Goal: Task Accomplishment & Management: Manage account settings

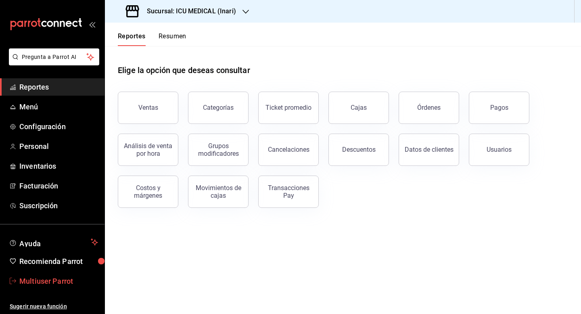
click at [47, 287] on link "Multiuser Parrot" at bounding box center [52, 280] width 105 height 17
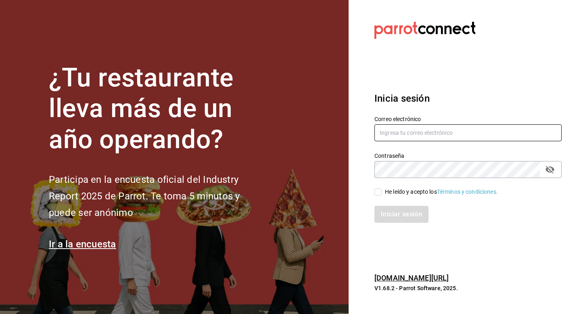
click at [394, 138] on input "text" at bounding box center [467, 132] width 187 height 17
type input "e"
type input "real@mty.com"
click at [380, 194] on input "He leído y acepto los Términos y condiciones." at bounding box center [377, 191] width 7 height 7
checkbox input "true"
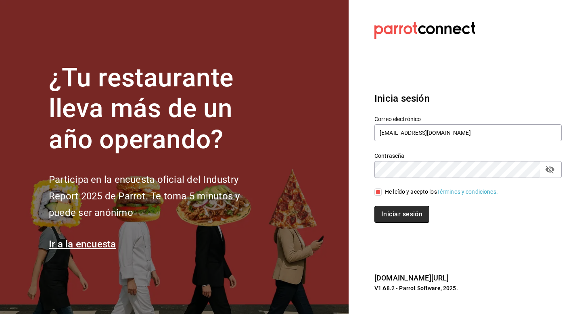
click at [380, 207] on button "Iniciar sesión" at bounding box center [401, 214] width 55 height 17
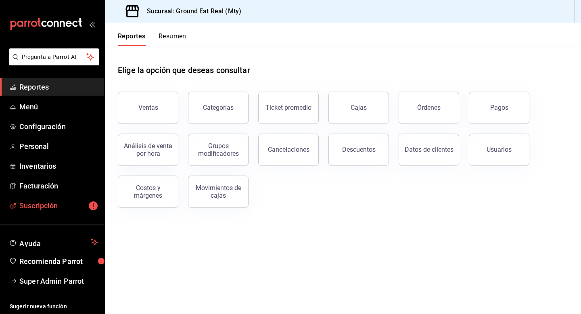
click at [59, 211] on span "Suscripción" at bounding box center [58, 205] width 79 height 11
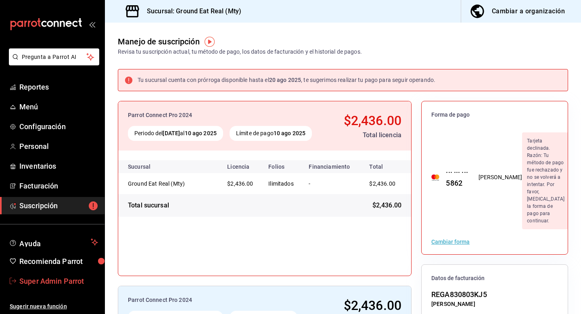
click at [75, 276] on span "Super Admin Parrot" at bounding box center [58, 281] width 79 height 11
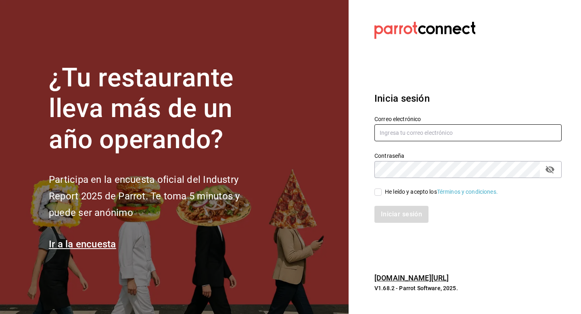
click at [394, 134] on input "text" at bounding box center [467, 132] width 187 height 17
type input "c"
type input "multiuser@celestica.com"
click at [381, 195] on input "He leído y acepto los Términos y condiciones." at bounding box center [377, 191] width 7 height 7
checkbox input "true"
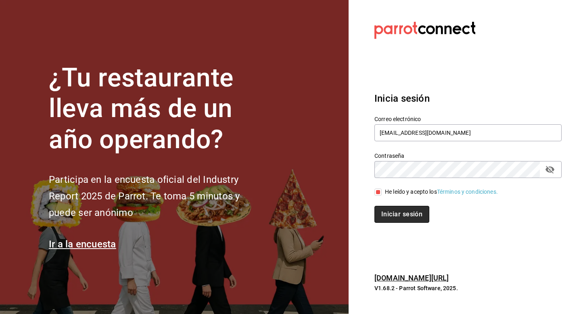
click at [381, 211] on button "Iniciar sesión" at bounding box center [401, 214] width 55 height 17
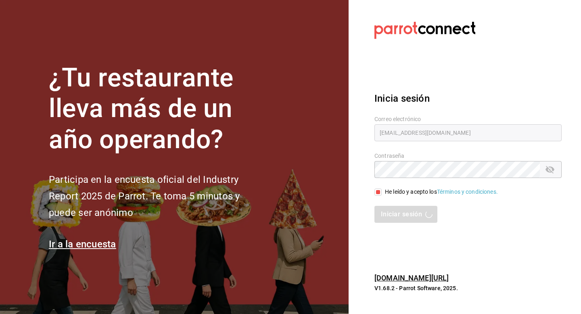
click at [332, 145] on section "¿Tu restaurante lleva más de un año operando? Participa en la encuesta oficial …" at bounding box center [174, 157] width 349 height 314
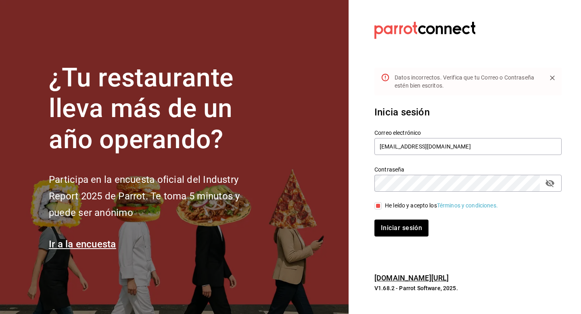
click at [476, 25] on div at bounding box center [467, 30] width 187 height 22
click at [389, 226] on button "Iniciar sesión" at bounding box center [401, 228] width 55 height 17
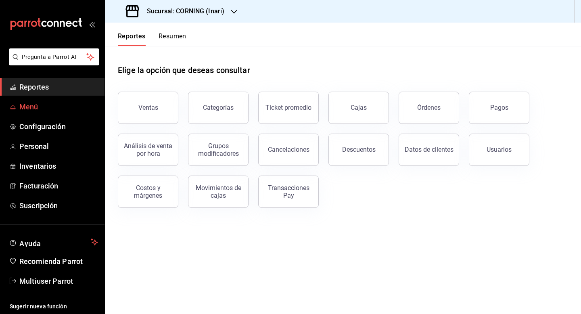
click at [27, 107] on span "Menú" at bounding box center [58, 106] width 79 height 11
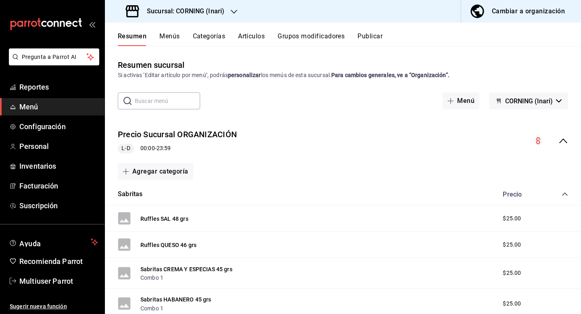
click at [259, 35] on button "Artículos" at bounding box center [251, 39] width 27 height 14
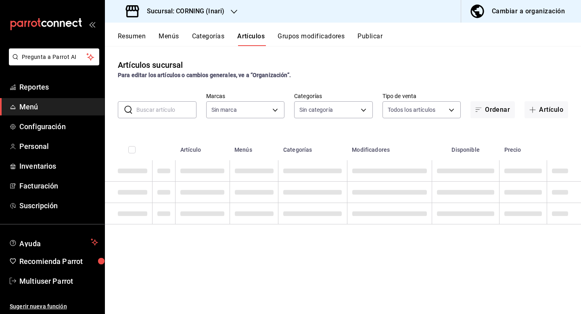
type input "9758f88e-1d56-483c-ada6-183e34089cca"
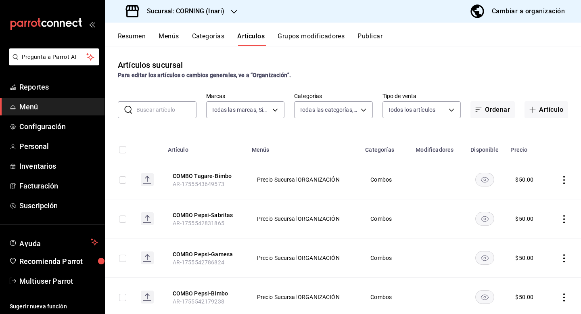
type input "2fc91448-c819-4dc1-a65e-8a1fd7123e51,396cbb58-422b-46d3-accc-8fe96382a592,5444b…"
click at [168, 109] on input "text" at bounding box center [166, 110] width 60 height 16
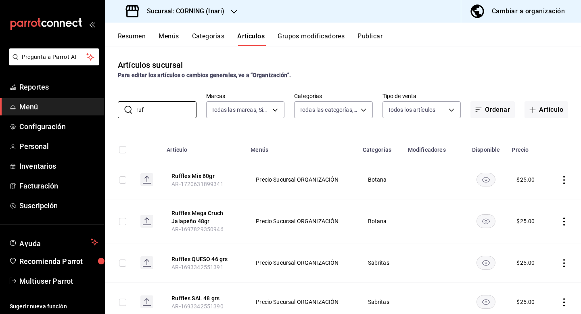
type input "ruf"
click at [362, 78] on div "Para editar los artículos o cambios generales, ve a “Organización”." at bounding box center [343, 75] width 450 height 8
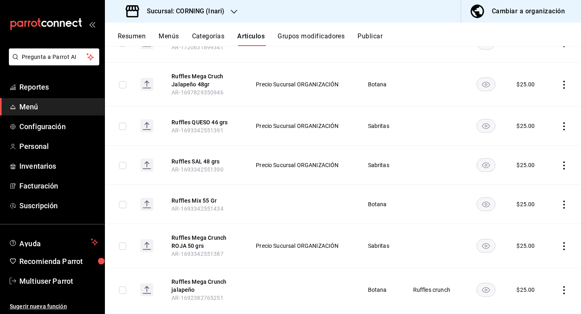
scroll to position [154, 0]
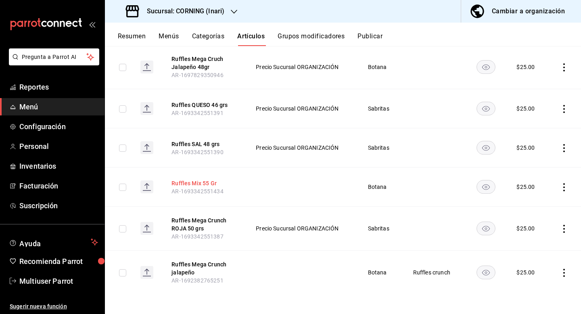
click at [196, 185] on button "Ruffles Mix 55 Gr" at bounding box center [204, 183] width 65 height 8
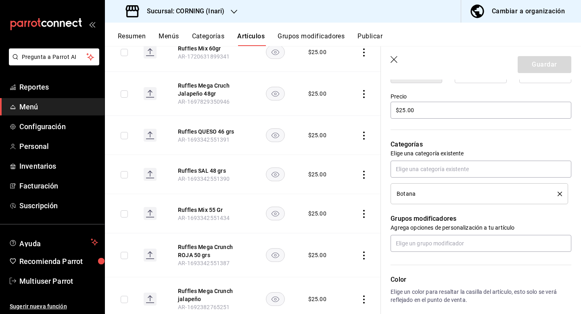
scroll to position [236, 0]
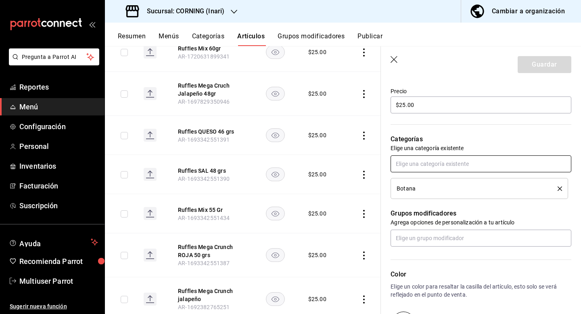
click at [467, 164] on input "text" at bounding box center [481, 163] width 181 height 17
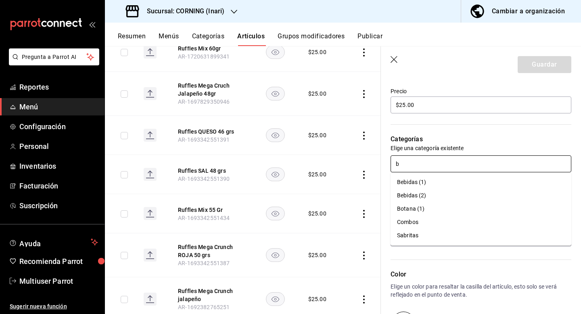
type input "bo"
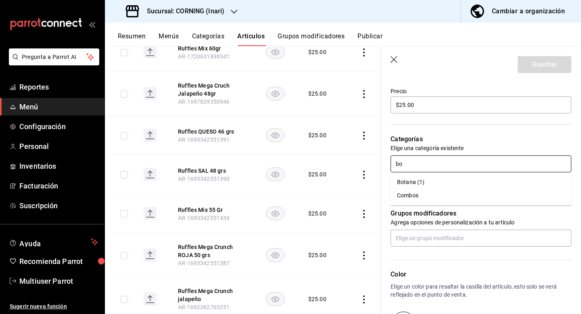
click at [446, 186] on li "Botana (1)" at bounding box center [481, 182] width 181 height 13
type textarea "x"
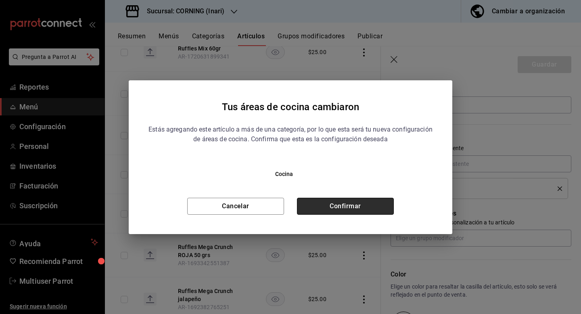
click at [364, 207] on button "Confirmar" at bounding box center [345, 206] width 97 height 17
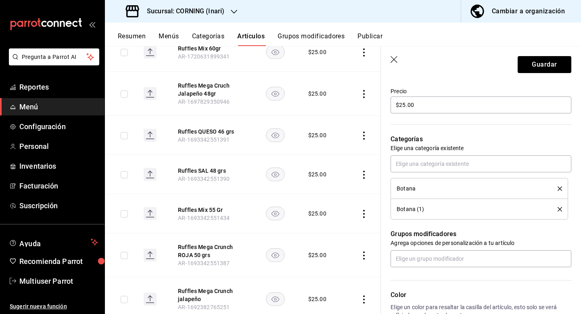
click at [559, 190] on icon "delete" at bounding box center [560, 188] width 4 height 4
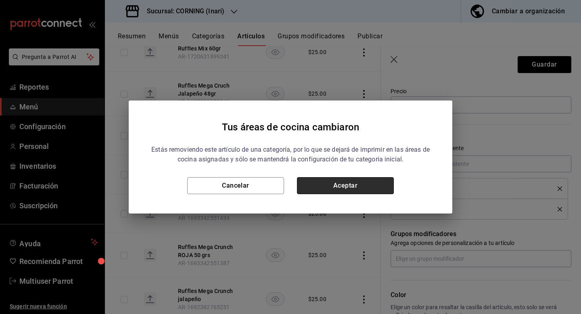
click at [364, 190] on button "Aceptar" at bounding box center [345, 185] width 97 height 17
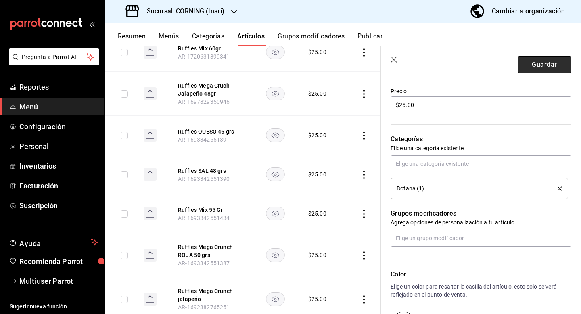
click at [540, 68] on button "Guardar" at bounding box center [545, 64] width 54 height 17
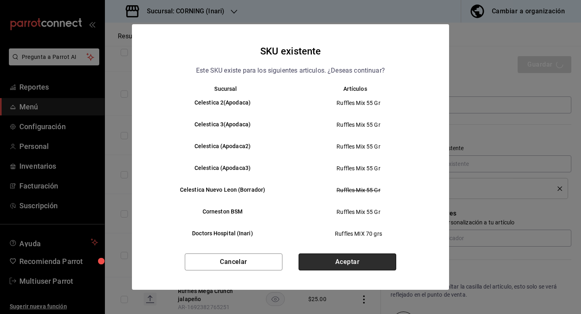
click at [339, 265] on button "Aceptar" at bounding box center [348, 261] width 98 height 17
type textarea "x"
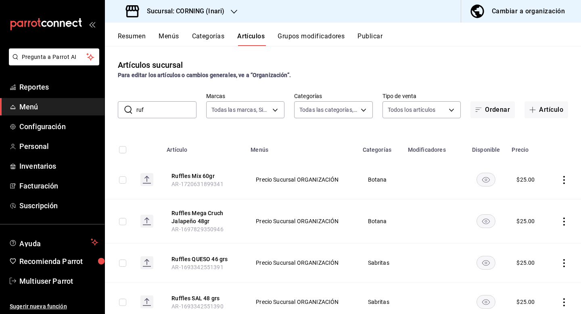
scroll to position [154, 0]
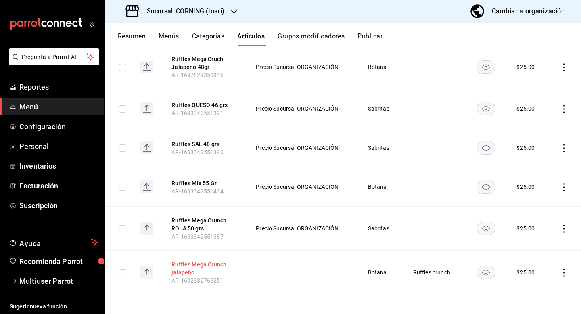
click at [194, 266] on button "Ruffles Mega Crunch jalapeño" at bounding box center [204, 268] width 65 height 16
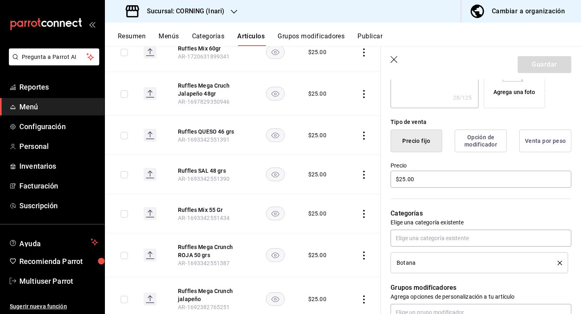
scroll to position [240, 0]
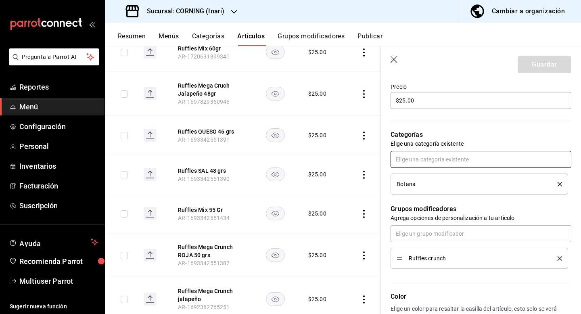
click at [413, 159] on input "text" at bounding box center [481, 159] width 181 height 17
type input "bot"
click at [406, 176] on li "Botana (1)" at bounding box center [481, 177] width 181 height 13
type textarea "x"
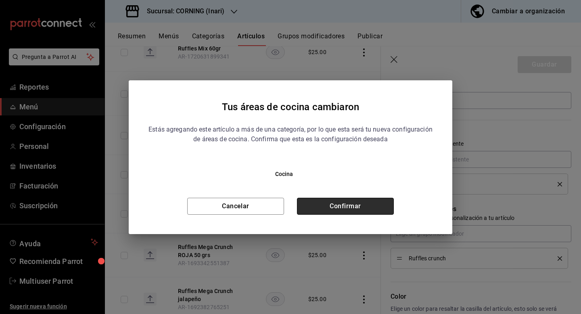
click at [369, 204] on button "Confirmar" at bounding box center [345, 206] width 97 height 17
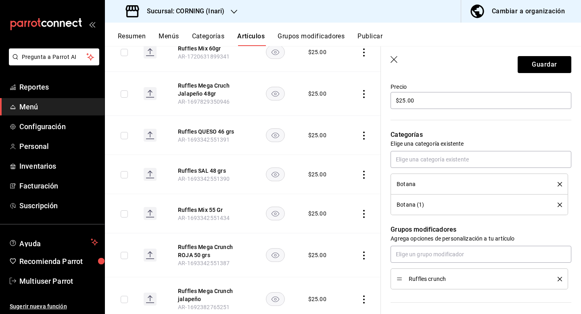
click at [559, 182] on icon "delete" at bounding box center [560, 184] width 4 height 4
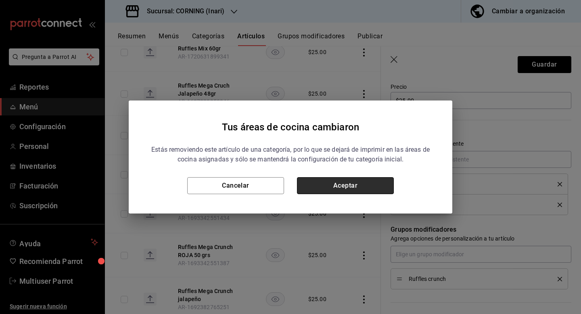
click at [370, 180] on button "Aceptar" at bounding box center [345, 185] width 97 height 17
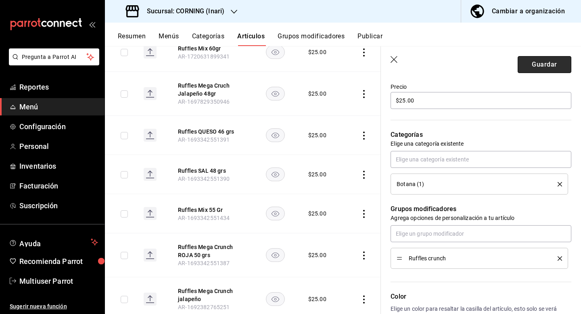
click at [529, 68] on button "Guardar" at bounding box center [545, 64] width 54 height 17
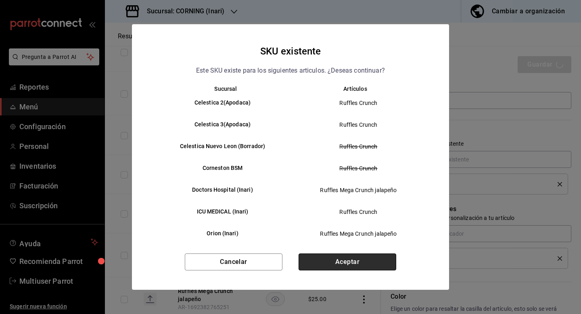
click at [318, 260] on button "Aceptar" at bounding box center [348, 261] width 98 height 17
type textarea "x"
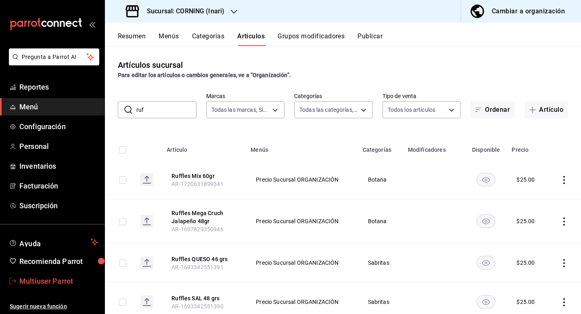
click at [58, 286] on link "Multiuser Parrot" at bounding box center [52, 280] width 105 height 17
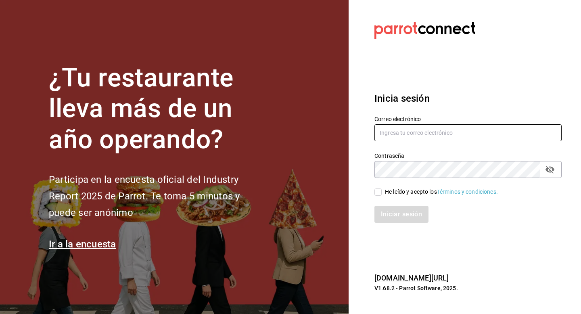
drag, startPoint x: 414, startPoint y: 137, endPoint x: 417, endPoint y: 127, distance: 10.9
click at [414, 137] on input "text" at bounding box center [467, 132] width 187 height 17
type input "multiuser@starbucks.com"
click at [390, 192] on div "He leído y acepto los Términos y condiciones." at bounding box center [441, 192] width 113 height 8
click at [382, 192] on input "He leído y acepto los Términos y condiciones." at bounding box center [377, 191] width 7 height 7
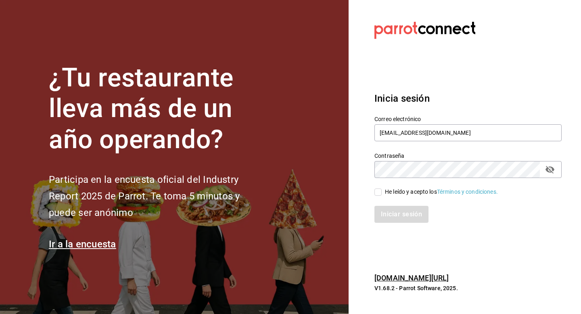
checkbox input "true"
click at [390, 218] on button "Iniciar sesión" at bounding box center [401, 214] width 55 height 17
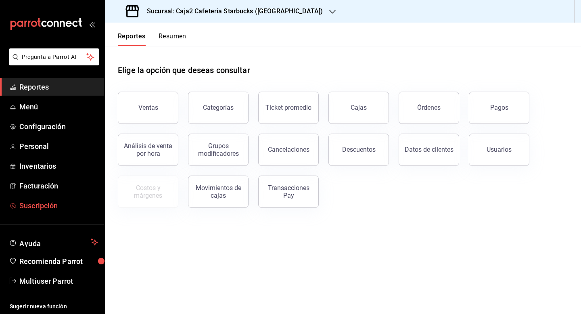
click at [43, 208] on span "Suscripción" at bounding box center [58, 205] width 79 height 11
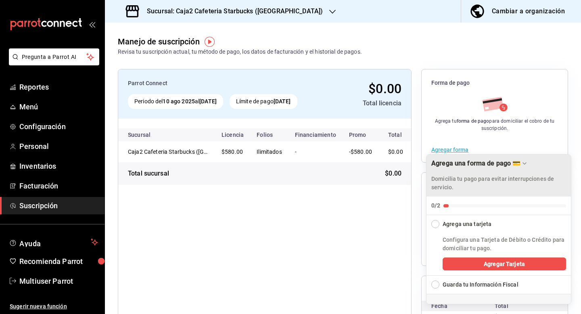
click at [521, 162] on icon "Drag to move checklist" at bounding box center [524, 163] width 6 height 6
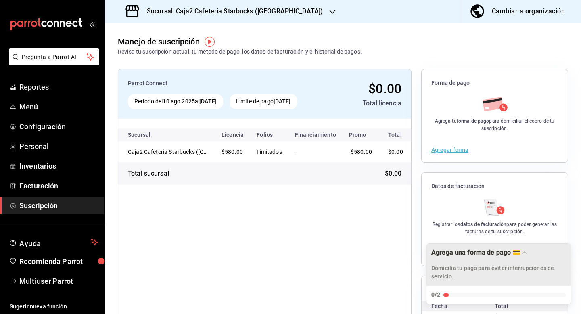
click at [225, 11] on h3 "Sucursal: Caja2 Cafeteria Starbucks (Cancun)" at bounding box center [231, 11] width 182 height 10
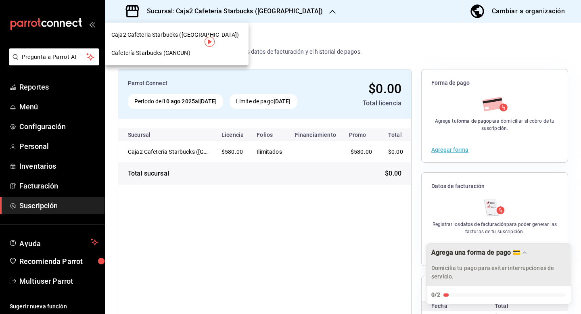
click at [178, 54] on span "Cafetería Starbucks (CANCUN)" at bounding box center [150, 53] width 79 height 8
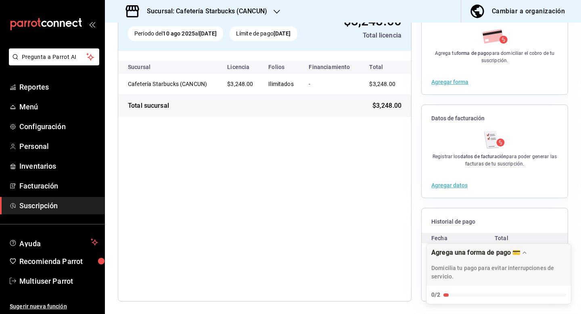
scroll to position [68, 0]
click at [41, 281] on span "Multiuser Parrot" at bounding box center [58, 281] width 79 height 11
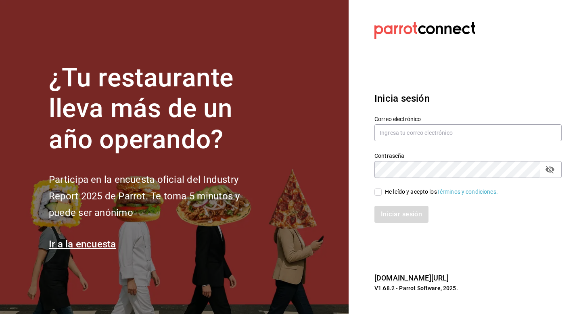
click at [397, 141] on div "Correo electrónico" at bounding box center [467, 128] width 187 height 27
click at [397, 136] on input "text" at bounding box center [467, 132] width 187 height 17
type input "c"
click at [418, 129] on input "grande" at bounding box center [467, 132] width 187 height 17
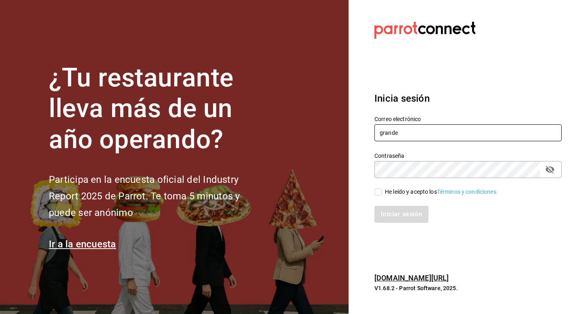
click at [418, 129] on input "grande" at bounding box center [467, 132] width 187 height 17
paste input "restaurantecg@colosio.com"
type input "restaurantecg@colosio.com"
click at [389, 194] on div "He leído y acepto los Términos y condiciones." at bounding box center [441, 192] width 113 height 8
click at [382, 194] on input "He leído y acepto los Términos y condiciones." at bounding box center [377, 191] width 7 height 7
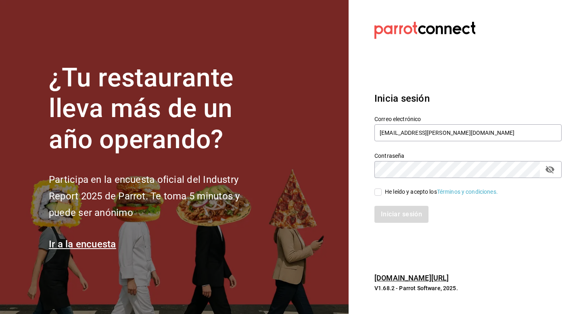
checkbox input "true"
click at [389, 221] on button "Iniciar sesión" at bounding box center [401, 214] width 55 height 17
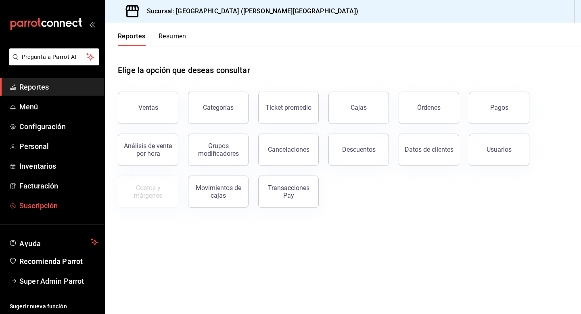
click at [45, 205] on span "Suscripción" at bounding box center [58, 205] width 79 height 11
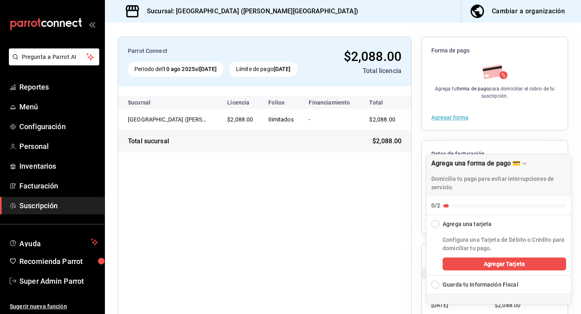
scroll to position [68, 0]
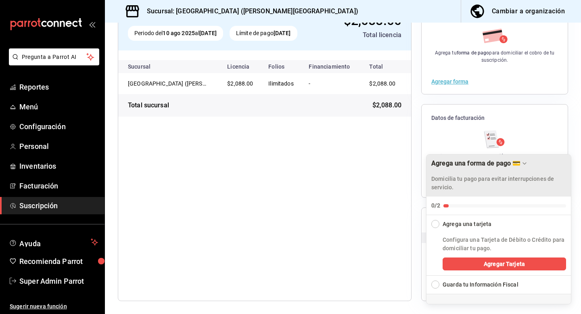
click at [521, 163] on icon "Drag to move checklist" at bounding box center [524, 163] width 6 height 6
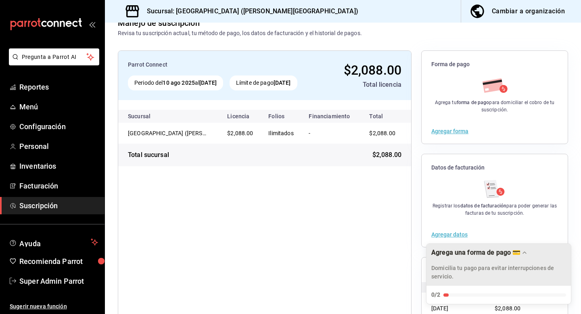
scroll to position [0, 0]
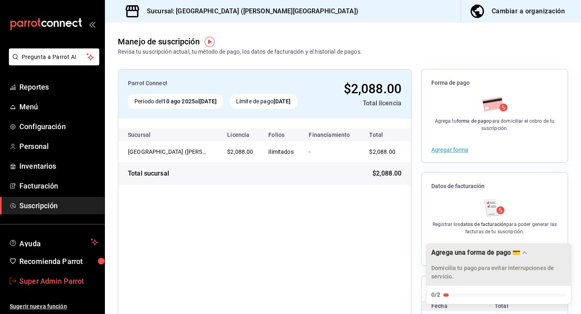
click at [73, 282] on span "Super Admin Parrot" at bounding box center [58, 281] width 79 height 11
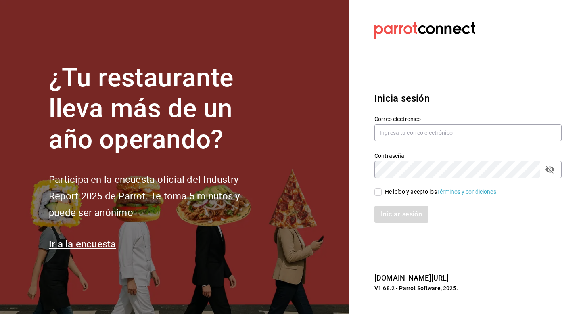
click at [406, 121] on label "Correo electrónico" at bounding box center [467, 119] width 187 height 6
click at [406, 128] on input "text" at bounding box center [467, 132] width 187 height 17
paste input "[EMAIL_ADDRESS][PERSON_NAME][DOMAIN_NAME]"
type input "[EMAIL_ADDRESS][PERSON_NAME][DOMAIN_NAME]"
click at [404, 193] on div "He leído y acepto los Términos y condiciones." at bounding box center [441, 192] width 113 height 8
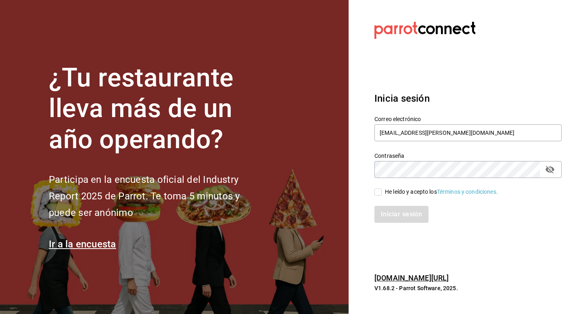
click at [382, 193] on input "He leído y acepto los Términos y condiciones." at bounding box center [377, 191] width 7 height 7
checkbox input "true"
click at [404, 213] on button "Iniciar sesión" at bounding box center [401, 214] width 55 height 17
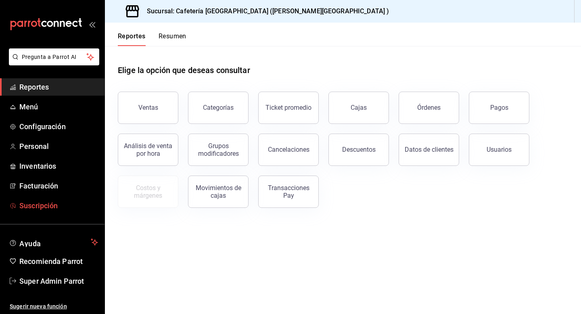
click at [30, 205] on span "Suscripción" at bounding box center [58, 205] width 79 height 11
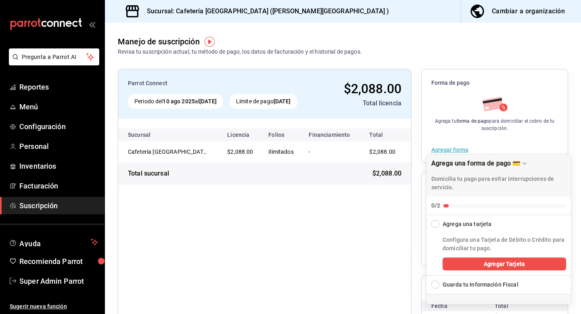
scroll to position [68, 0]
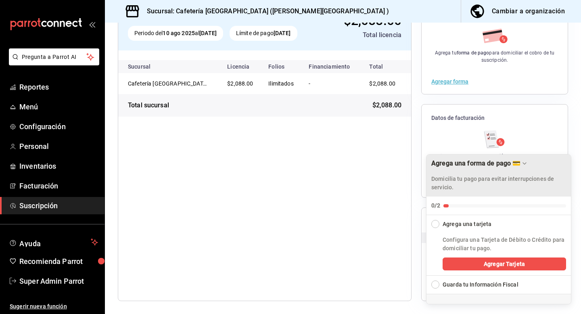
click at [527, 162] on div "Agrega una forma de pago 💳" at bounding box center [498, 163] width 135 height 8
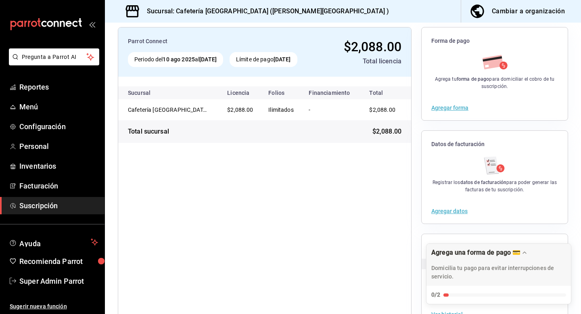
scroll to position [41, 0]
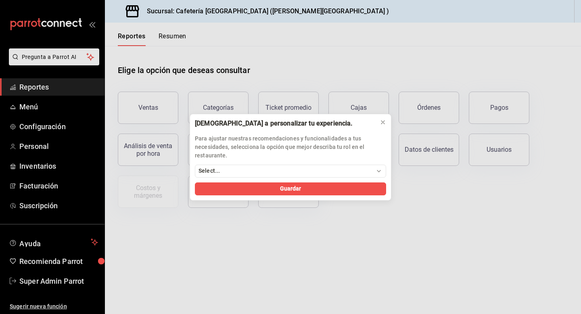
click at [50, 288] on div "[DEMOGRAPHIC_DATA] a personalizar tu experiencia. Para ajustar nuestras recomen…" at bounding box center [290, 157] width 581 height 314
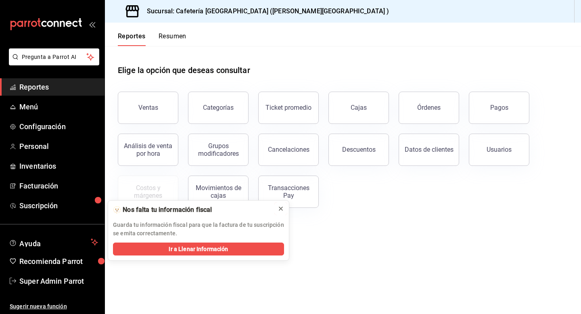
click at [284, 210] on icon at bounding box center [281, 208] width 6 height 6
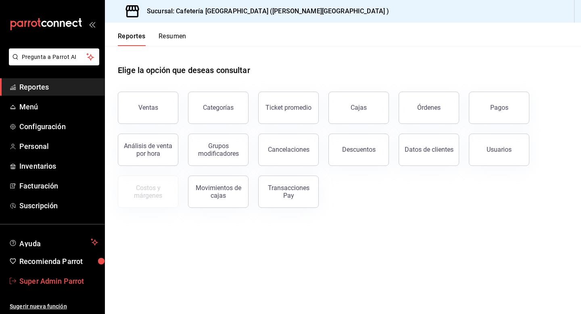
click at [65, 277] on span "Super Admin Parrot" at bounding box center [58, 281] width 79 height 11
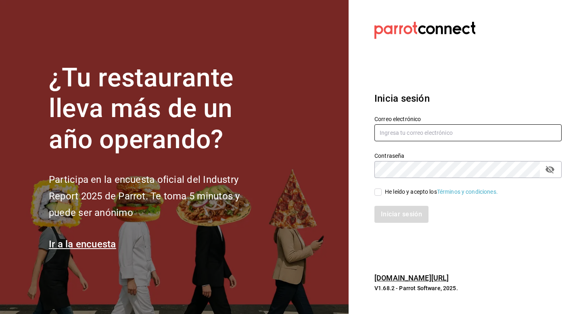
click at [417, 130] on input "text" at bounding box center [467, 132] width 187 height 17
paste input "[EMAIL_ADDRESS][DOMAIN_NAME]"
type input "[EMAIL_ADDRESS][DOMAIN_NAME]"
click at [388, 190] on div "He leído y acepto los Términos y condiciones." at bounding box center [441, 192] width 113 height 8
click at [382, 190] on input "He leído y acepto los Términos y condiciones." at bounding box center [377, 191] width 7 height 7
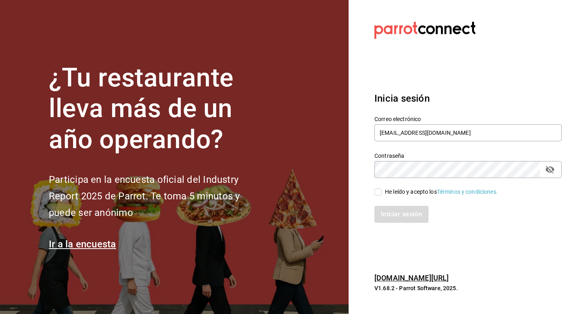
checkbox input "true"
click at [388, 219] on button "Iniciar sesión" at bounding box center [401, 214] width 55 height 17
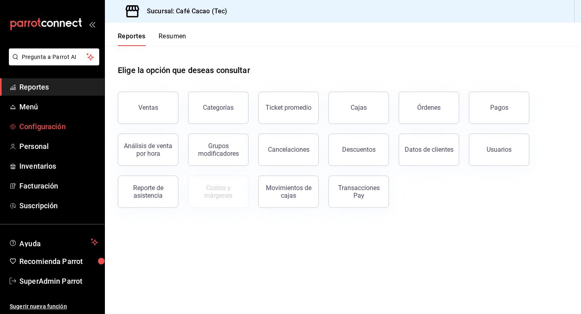
click at [43, 128] on span "Configuración" at bounding box center [58, 126] width 79 height 11
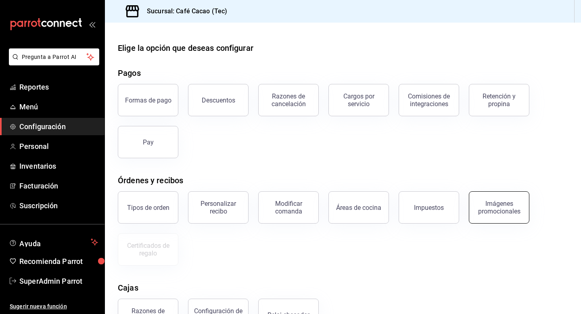
click at [484, 212] on div "Imágenes promocionales" at bounding box center [499, 207] width 50 height 15
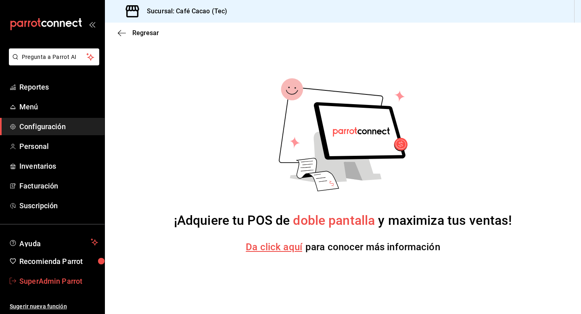
click at [73, 276] on span "SuperAdmin Parrot" at bounding box center [58, 281] width 79 height 11
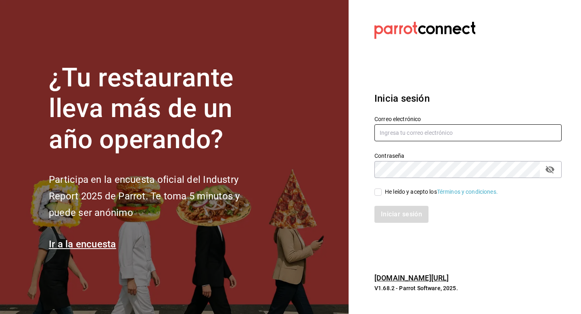
click at [399, 136] on input "text" at bounding box center [467, 132] width 187 height 17
type input "[EMAIL_ADDRESS][PERSON_NAME][DOMAIN_NAME]"
click at [384, 193] on span "He leído y acepto los Términos y condiciones." at bounding box center [440, 192] width 116 height 8
click at [382, 193] on input "He leído y acepto los Términos y condiciones." at bounding box center [377, 191] width 7 height 7
checkbox input "true"
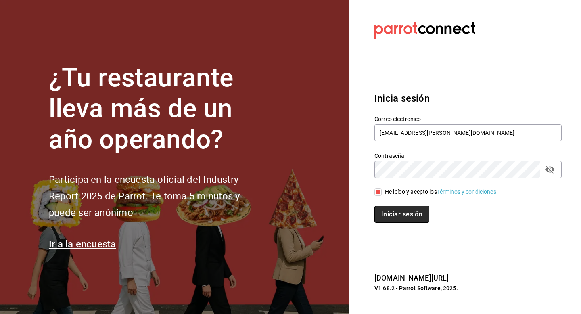
click at [385, 209] on button "Iniciar sesión" at bounding box center [401, 214] width 55 height 17
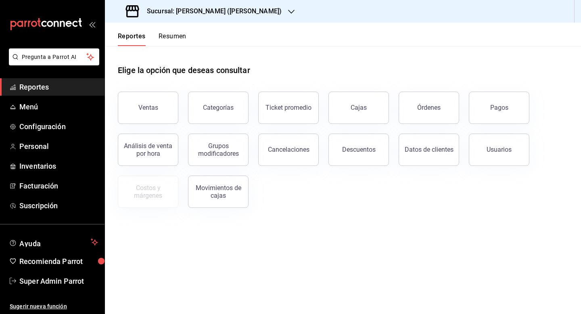
click at [203, 15] on h3 "Sucursal: [PERSON_NAME] ([PERSON_NAME])" at bounding box center [210, 11] width 141 height 10
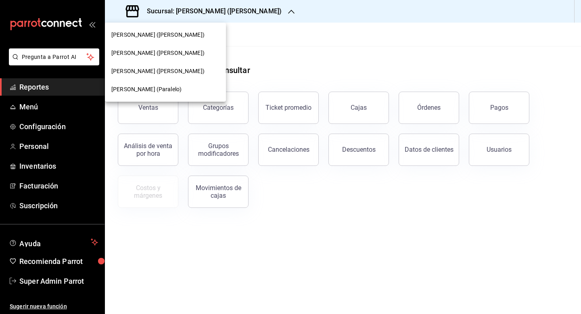
click at [171, 71] on span "[PERSON_NAME] ([PERSON_NAME])" at bounding box center [157, 71] width 93 height 8
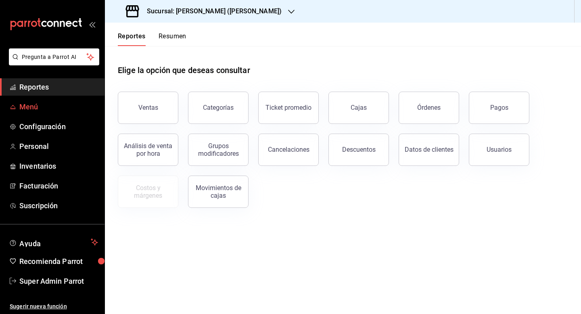
click at [38, 104] on span "Menú" at bounding box center [58, 106] width 79 height 11
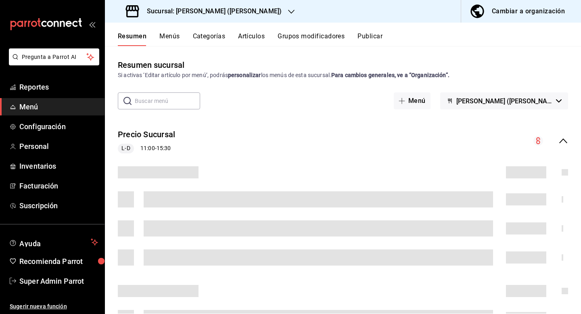
click at [374, 37] on button "Publicar" at bounding box center [370, 39] width 25 height 14
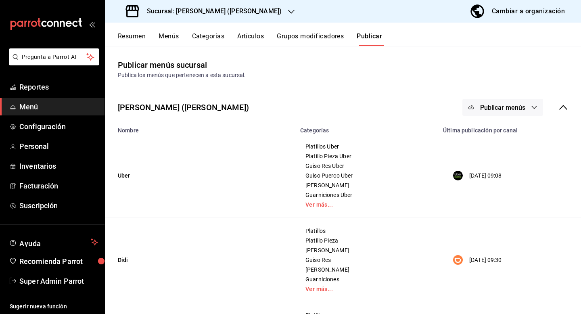
click at [502, 108] on span "Publicar menús" at bounding box center [502, 108] width 45 height 8
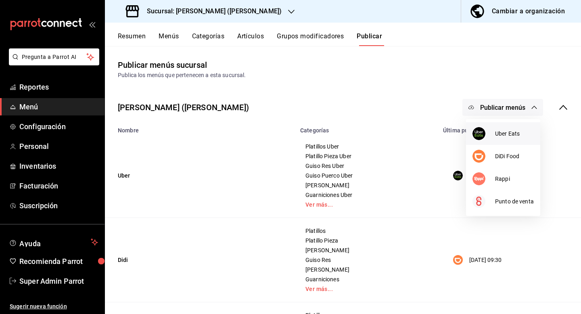
click at [494, 136] on div at bounding box center [484, 133] width 23 height 13
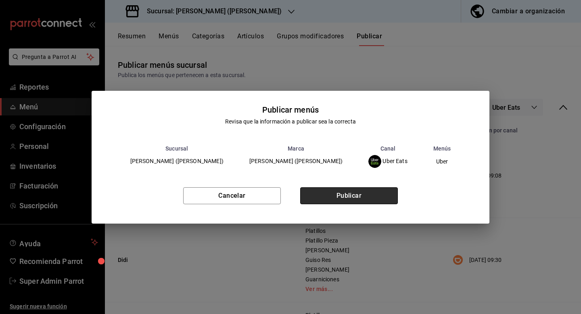
click at [359, 197] on button "Publicar" at bounding box center [349, 195] width 98 height 17
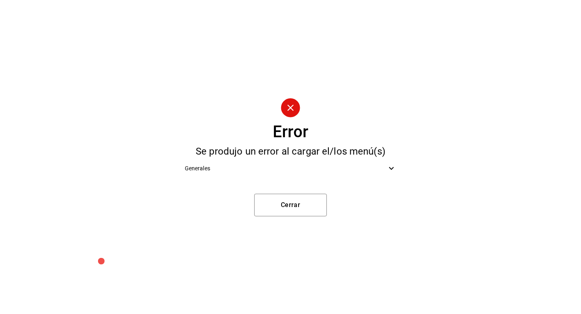
click at [347, 176] on div "Generales" at bounding box center [290, 168] width 225 height 18
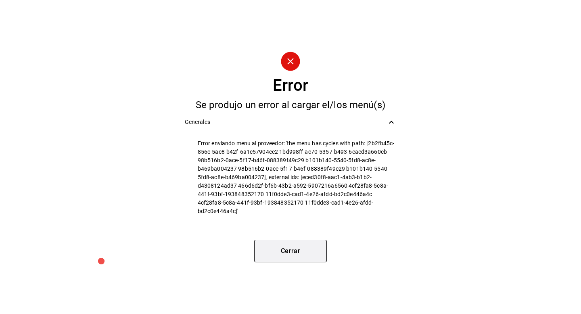
click at [296, 251] on button "Cerrar" at bounding box center [290, 251] width 73 height 23
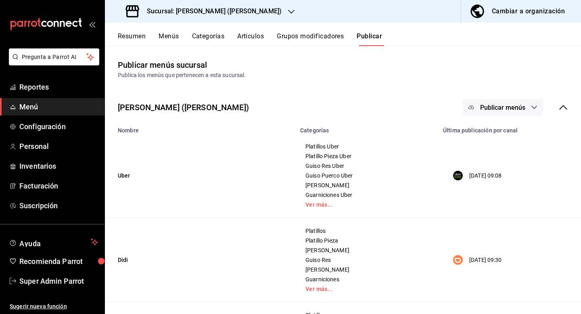
click at [139, 42] on button "Resumen" at bounding box center [132, 39] width 28 height 14
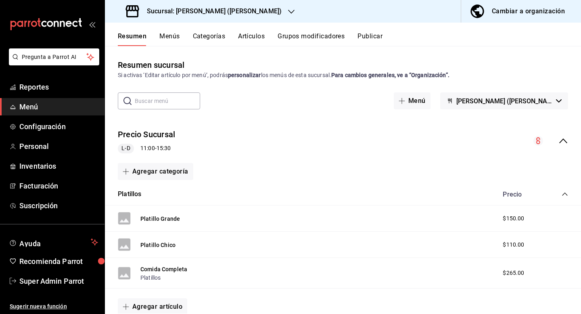
click at [563, 143] on icon "collapse-menu-row" at bounding box center [564, 141] width 10 height 10
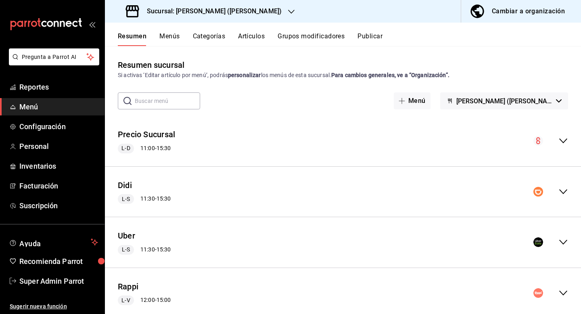
scroll to position [21, 0]
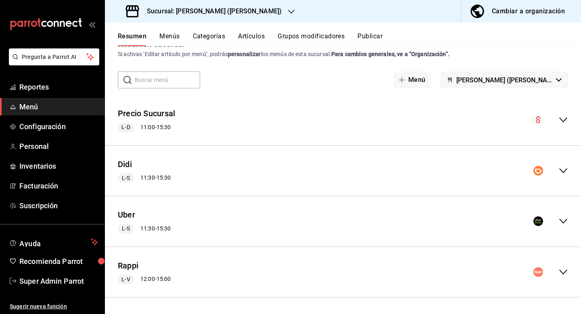
click at [561, 224] on icon "collapse-menu-row" at bounding box center [564, 221] width 10 height 10
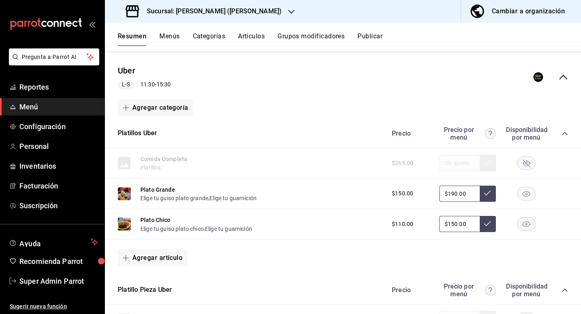
scroll to position [166, 0]
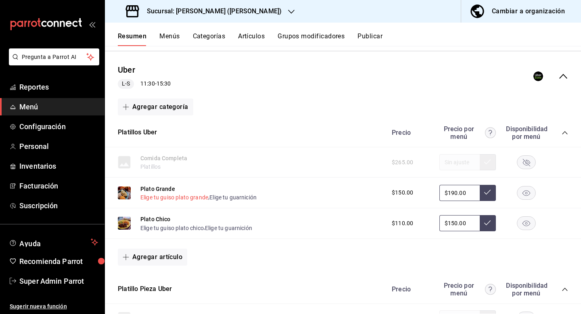
click at [189, 195] on button "Elige tu guiso plato grande" at bounding box center [174, 197] width 68 height 8
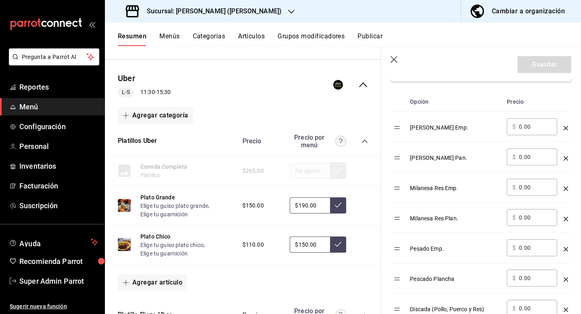
scroll to position [257, 0]
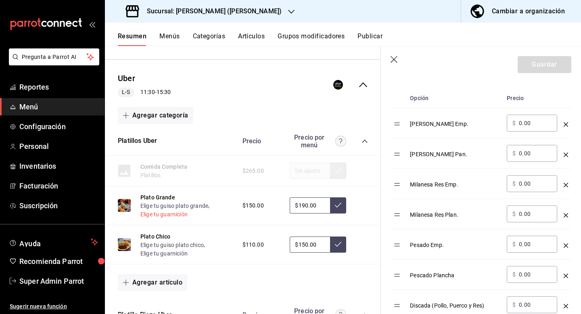
click at [167, 215] on button "Elige tu guarnición" at bounding box center [163, 214] width 47 height 8
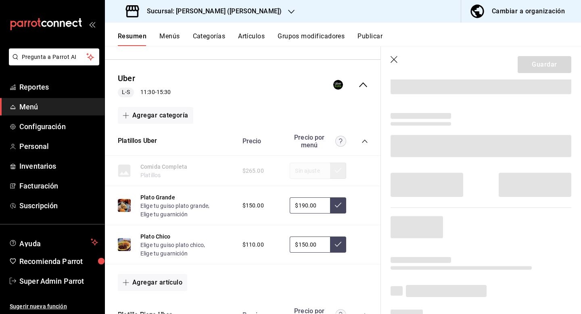
scroll to position [27, 0]
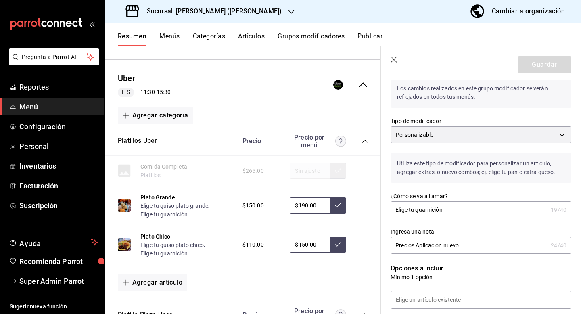
click at [395, 61] on icon "button" at bounding box center [395, 60] width 8 height 8
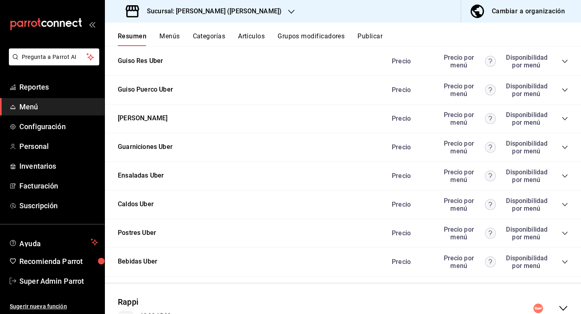
scroll to position [940, 0]
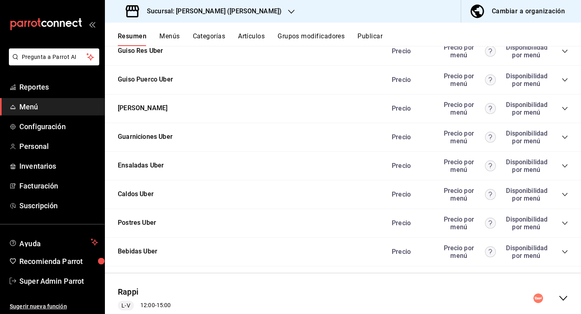
click at [565, 138] on icon "collapse-category-row" at bounding box center [565, 137] width 6 height 6
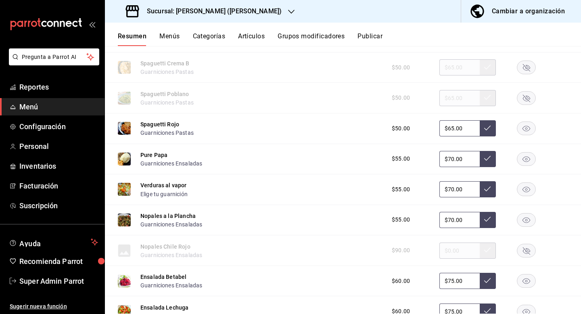
scroll to position [1254, 0]
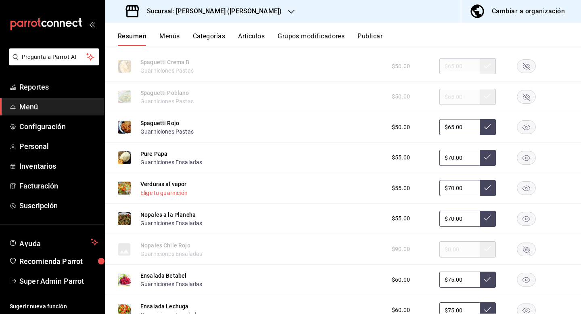
click at [174, 190] on button "Elige tu guarnición" at bounding box center [163, 193] width 47 height 8
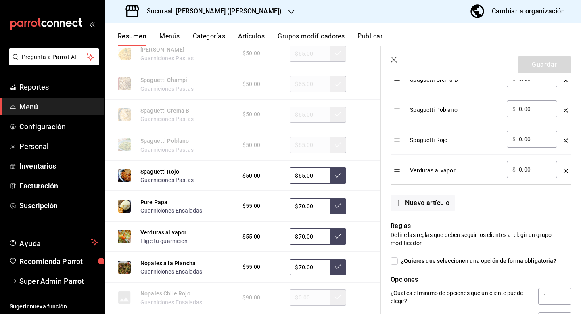
scroll to position [702, 0]
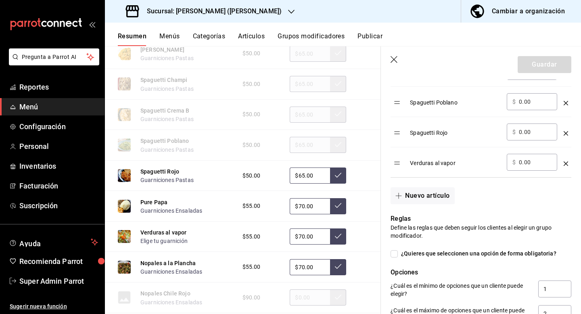
click at [565, 163] on icon "optionsTable" at bounding box center [566, 163] width 4 height 4
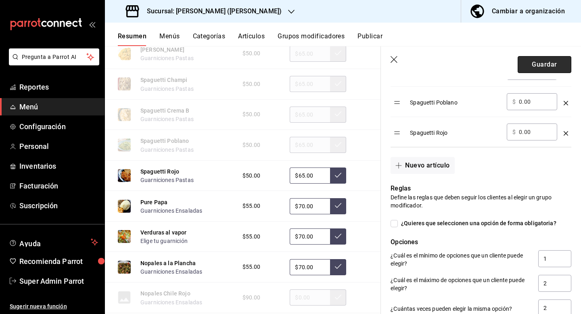
click at [540, 63] on button "Guardar" at bounding box center [545, 64] width 54 height 17
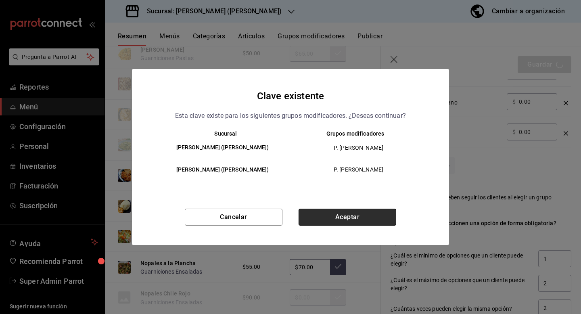
click at [368, 213] on button "Aceptar" at bounding box center [348, 217] width 98 height 17
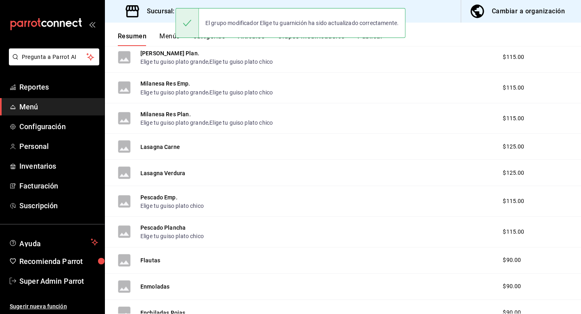
scroll to position [258, 0]
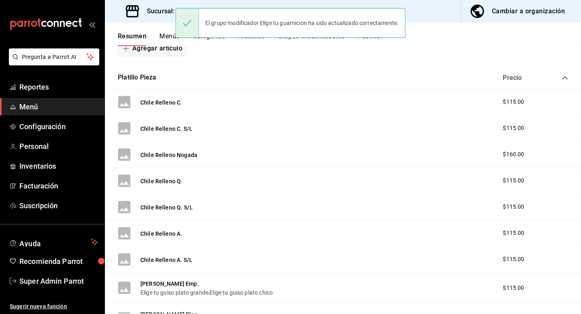
click at [371, 41] on button "Publicar" at bounding box center [370, 39] width 25 height 14
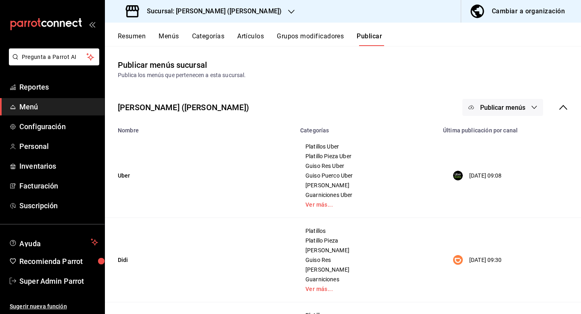
click at [498, 105] on span "Publicar menús" at bounding box center [502, 108] width 45 height 8
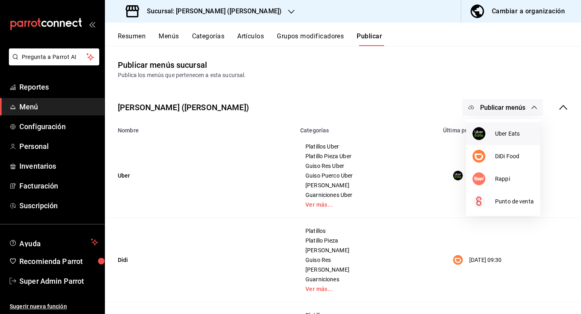
click at [485, 137] on div at bounding box center [484, 133] width 23 height 13
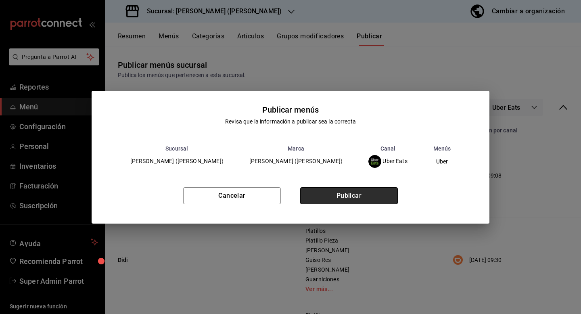
click at [364, 196] on button "Publicar" at bounding box center [349, 195] width 98 height 17
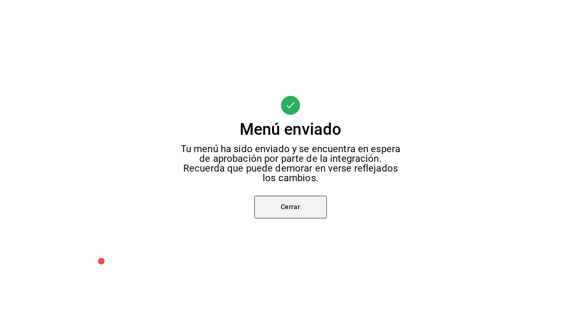
click at [312, 208] on button "Cerrar" at bounding box center [290, 207] width 73 height 23
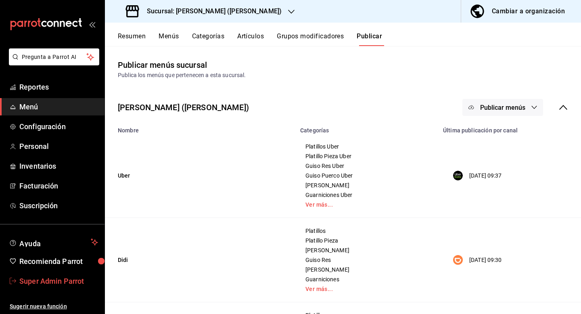
click at [65, 276] on span "Super Admin Parrot" at bounding box center [58, 281] width 79 height 11
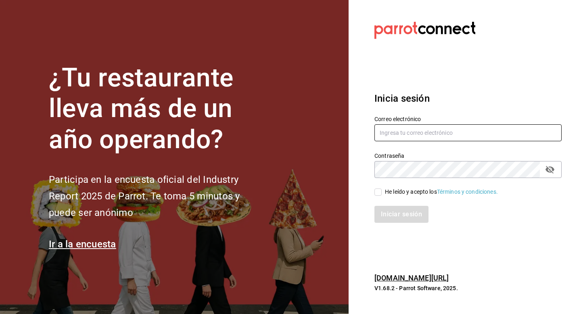
click at [379, 130] on input "text" at bounding box center [467, 132] width 187 height 17
type input "yucafresa@cdmx.com"
click at [377, 190] on input "He leído y acepto los Términos y condiciones." at bounding box center [377, 191] width 7 height 7
checkbox input "true"
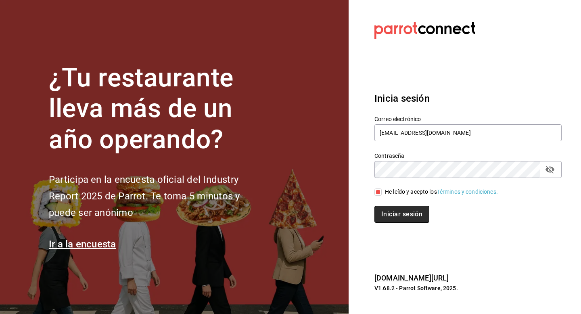
click at [379, 214] on button "Iniciar sesión" at bounding box center [401, 214] width 55 height 17
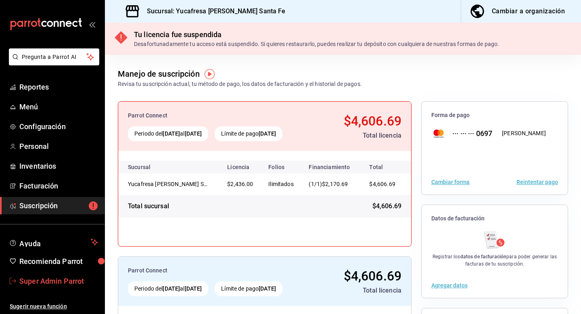
click at [56, 282] on span "Super Admin Parrot" at bounding box center [58, 281] width 79 height 11
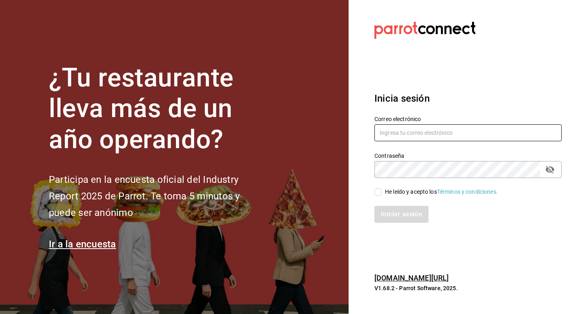
drag, startPoint x: 390, startPoint y: 131, endPoint x: 387, endPoint y: 123, distance: 8.0
click at [390, 131] on input "text" at bounding box center [467, 132] width 187 height 17
type input "yucafresa@samara.com"
click at [384, 193] on span "He leído y acepto los Términos y condiciones." at bounding box center [440, 192] width 116 height 8
click at [382, 193] on input "He leído y acepto los Términos y condiciones." at bounding box center [377, 191] width 7 height 7
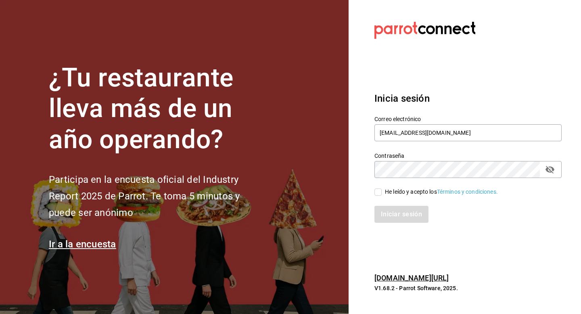
checkbox input "true"
click at [384, 211] on button "Iniciar sesión" at bounding box center [401, 214] width 55 height 17
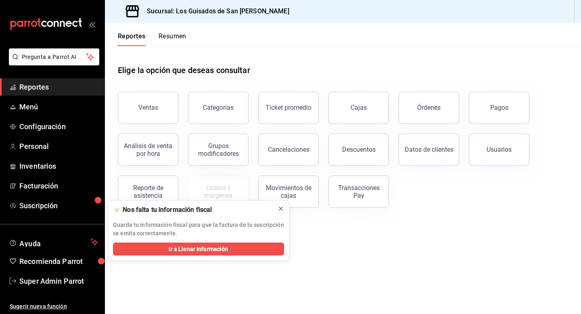
click at [281, 206] on icon at bounding box center [281, 208] width 6 height 6
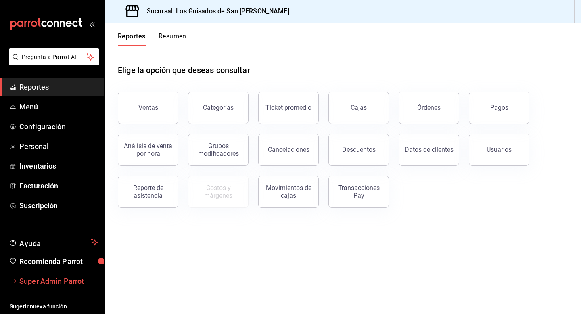
click at [67, 279] on span "Super Admin Parrot" at bounding box center [58, 281] width 79 height 11
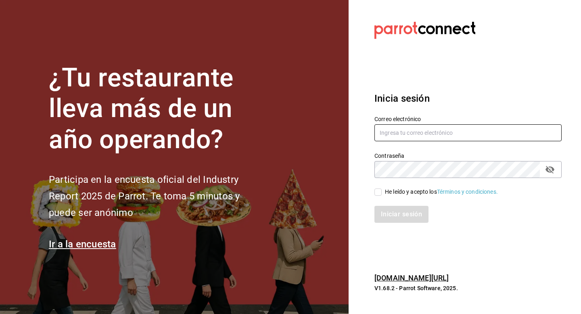
click at [397, 136] on input "text" at bounding box center [467, 132] width 187 height 17
click at [454, 136] on input "multiuser@ceb" at bounding box center [467, 132] width 187 height 17
type input "[EMAIL_ADDRESS][PERSON_NAME][DOMAIN_NAME]"
click at [408, 191] on div "He leído y acepto los Términos y condiciones." at bounding box center [441, 192] width 113 height 8
click at [382, 191] on input "He leído y acepto los Términos y condiciones." at bounding box center [377, 191] width 7 height 7
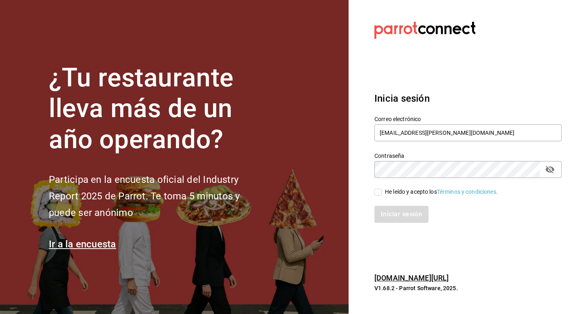
checkbox input "true"
click at [408, 209] on button "Iniciar sesión" at bounding box center [401, 214] width 55 height 17
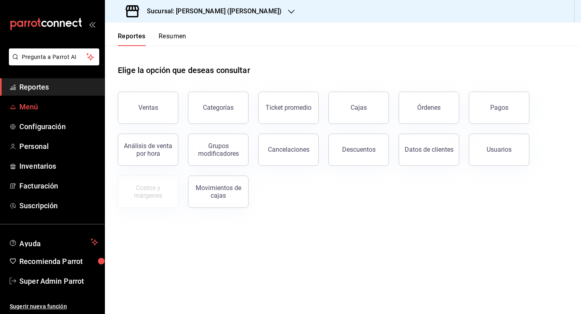
click at [25, 111] on span "Menú" at bounding box center [58, 106] width 79 height 11
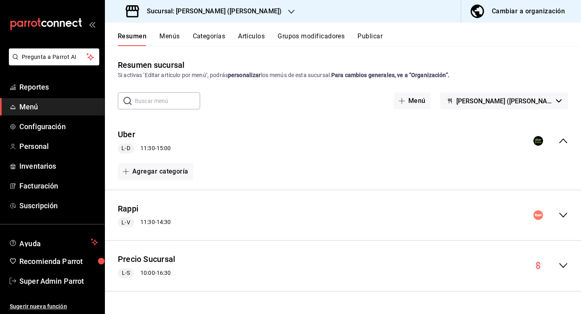
click at [238, 13] on div "Sucursal: [PERSON_NAME] ([PERSON_NAME])" at bounding box center [204, 11] width 186 height 23
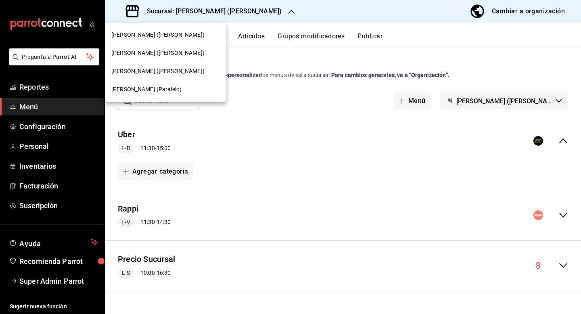
click at [186, 73] on div "[PERSON_NAME] ([PERSON_NAME])" at bounding box center [165, 71] width 108 height 8
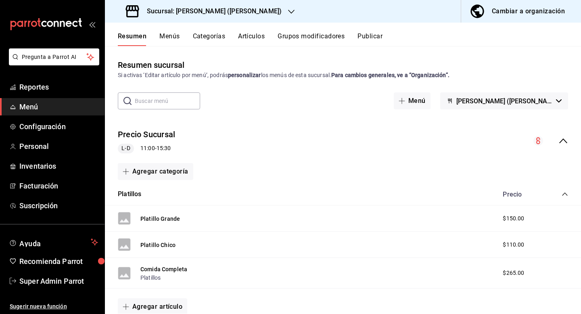
click at [559, 145] on icon "collapse-menu-row" at bounding box center [564, 141] width 10 height 10
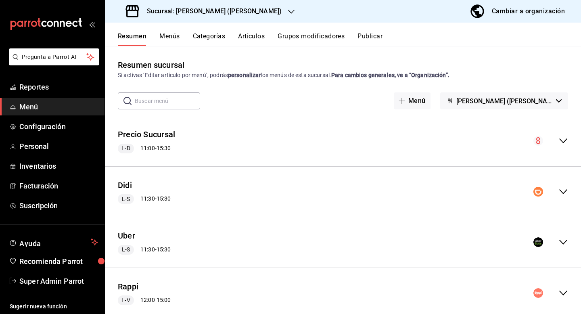
scroll to position [21, 0]
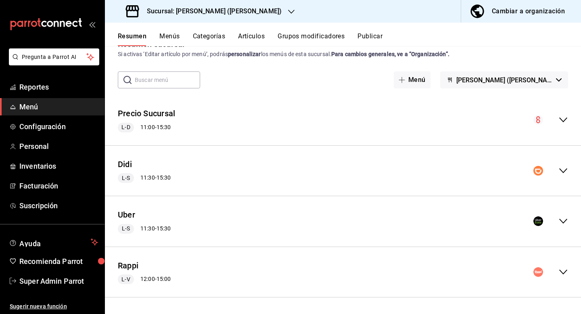
click at [563, 220] on icon "collapse-menu-row" at bounding box center [564, 221] width 10 height 10
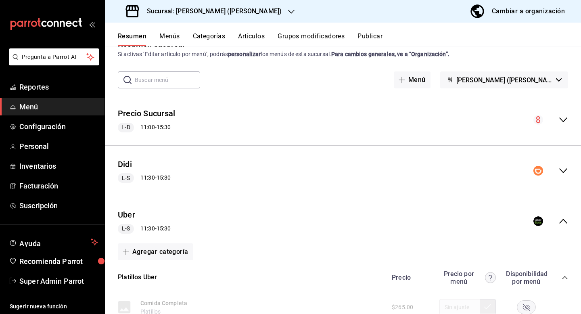
click at [168, 42] on button "Menús" at bounding box center [169, 39] width 20 height 14
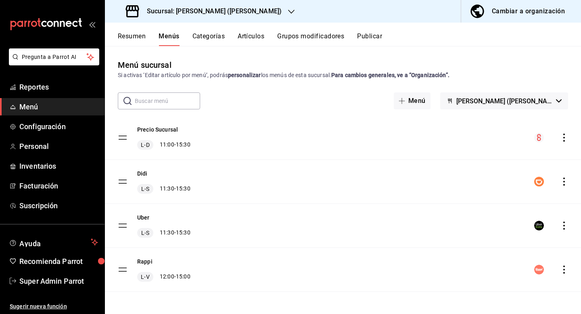
click at [566, 227] on icon "actions" at bounding box center [564, 226] width 8 height 8
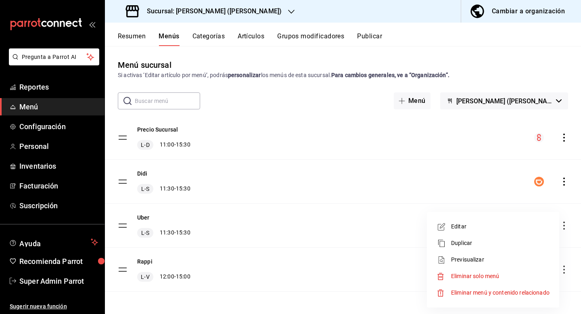
click at [511, 253] on li "Previsualizar" at bounding box center [493, 259] width 126 height 17
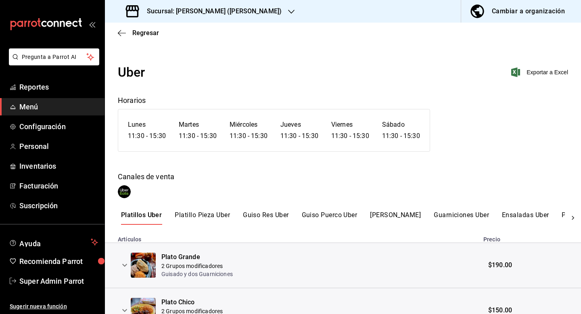
scroll to position [45, 0]
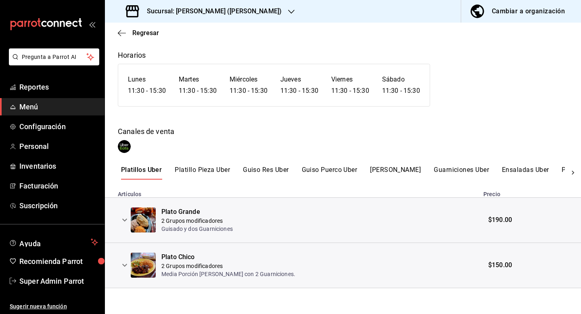
click at [124, 222] on icon "expand row" at bounding box center [125, 220] width 10 height 10
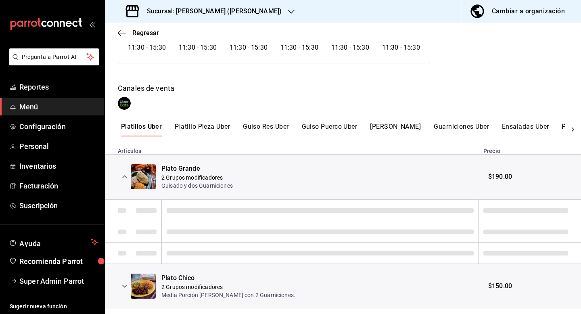
scroll to position [109, 0]
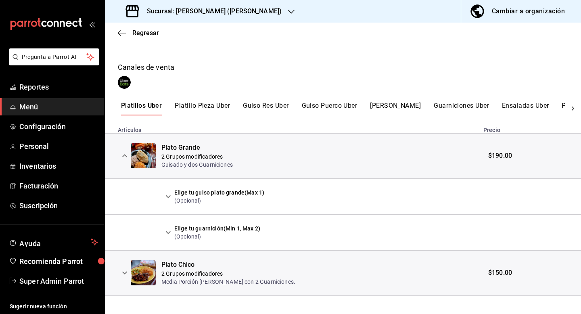
click at [163, 195] on icon "expand row" at bounding box center [168, 197] width 10 height 10
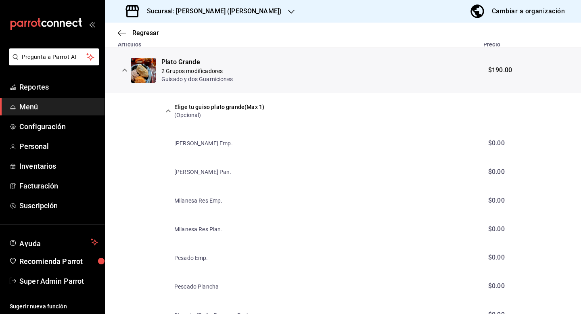
scroll to position [193, 0]
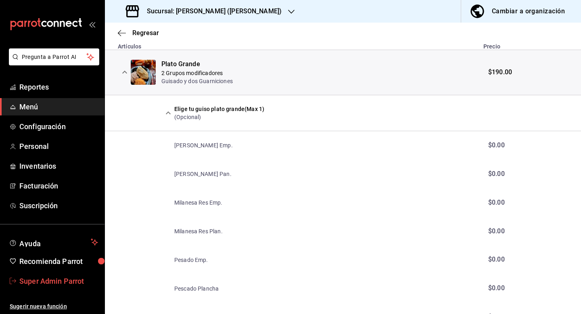
click at [67, 279] on span "Super Admin Parrot" at bounding box center [58, 281] width 79 height 11
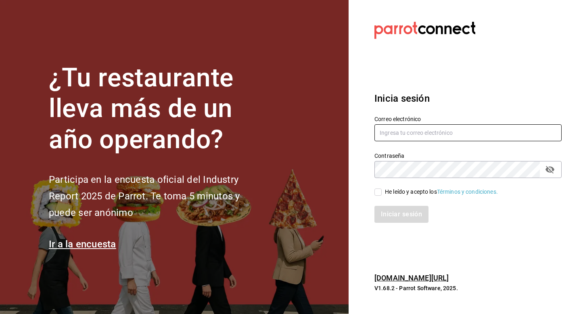
click at [421, 136] on input "text" at bounding box center [467, 132] width 187 height 17
type input "[EMAIL_ADDRESS][DOMAIN_NAME]"
click at [385, 193] on div "He leído y acepto los Términos y condiciones." at bounding box center [441, 192] width 113 height 8
click at [382, 193] on input "He leído y acepto los Términos y condiciones." at bounding box center [377, 191] width 7 height 7
checkbox input "true"
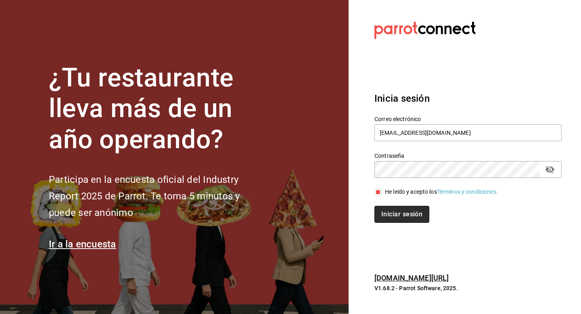
click at [385, 208] on button "Iniciar sesión" at bounding box center [401, 214] width 55 height 17
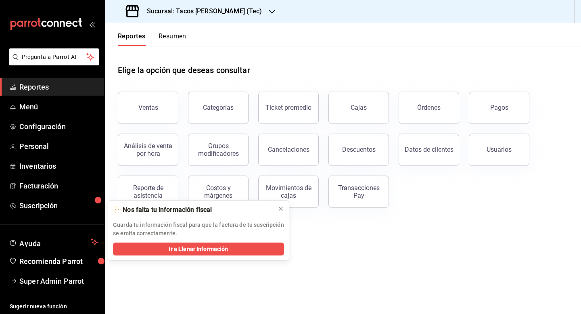
click at [215, 14] on h3 "Sucursal: Tacos [PERSON_NAME] (Tec)" at bounding box center [201, 11] width 122 height 10
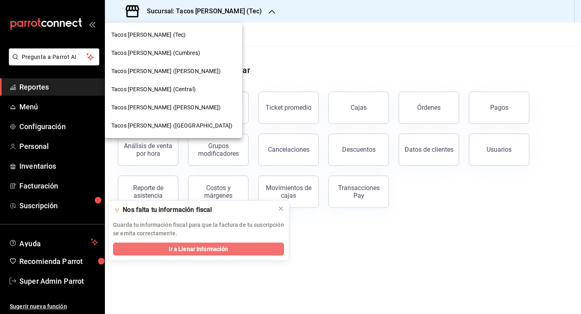
click at [244, 244] on button "Ir a Llenar Información" at bounding box center [198, 249] width 171 height 13
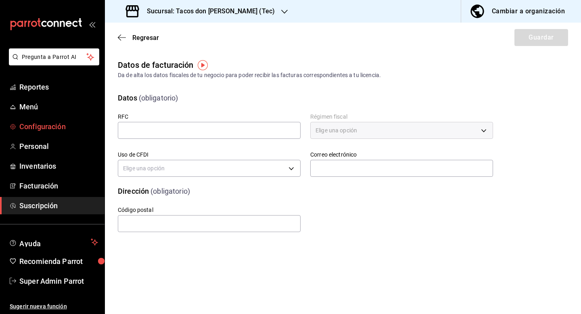
click at [34, 128] on span "Configuración" at bounding box center [58, 126] width 79 height 11
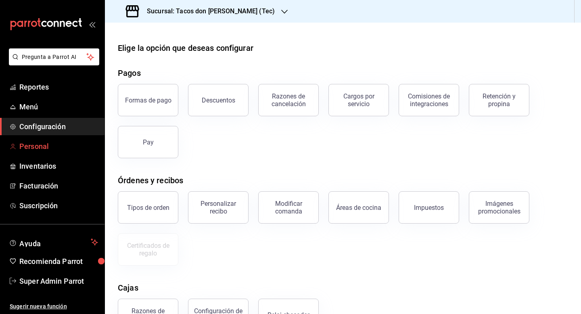
click at [38, 146] on span "Personal" at bounding box center [58, 146] width 79 height 11
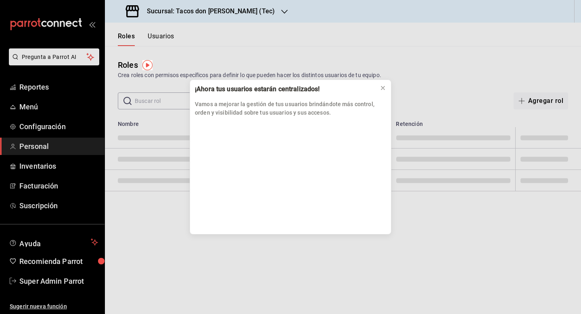
click at [199, 15] on div "¡Ahora tus usuarios estarán centralizados! Vamos a mejorar la gestión de tus us…" at bounding box center [290, 157] width 581 height 314
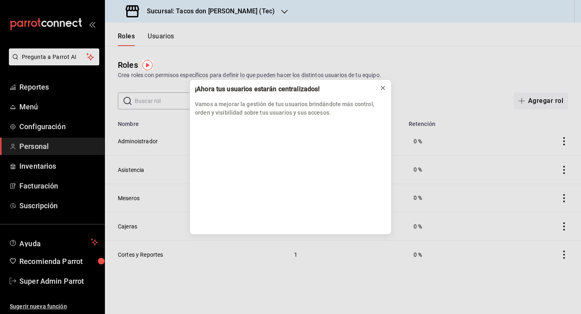
click at [383, 85] on icon at bounding box center [383, 88] width 6 height 6
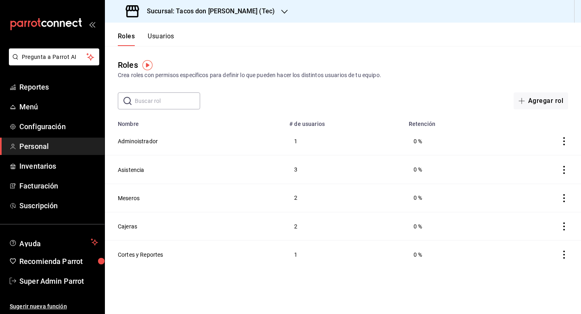
click at [225, 12] on h3 "Sucursal: Tacos don [PERSON_NAME] (Tec)" at bounding box center [207, 11] width 134 height 10
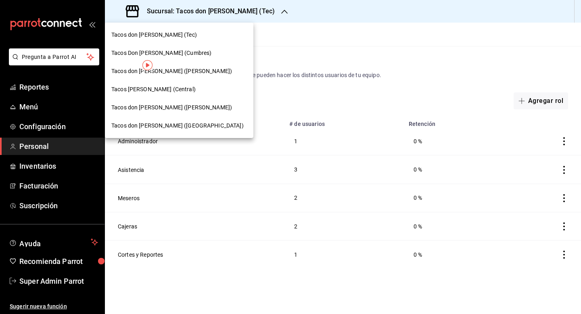
click at [182, 88] on div "Tacos [PERSON_NAME] (Central)" at bounding box center [179, 89] width 136 height 8
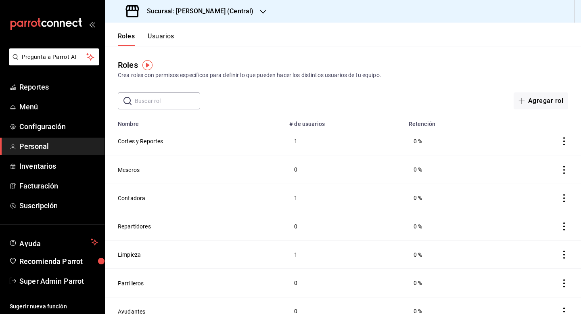
click at [167, 42] on button "Usuarios" at bounding box center [161, 39] width 27 height 14
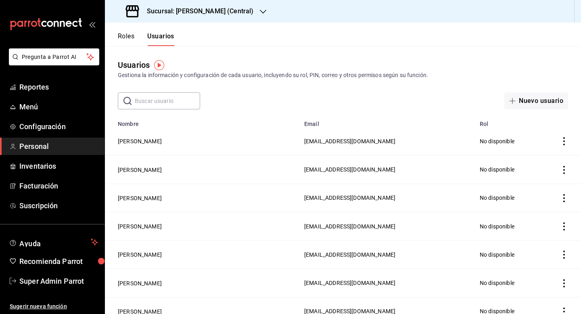
click at [184, 102] on input "text" at bounding box center [167, 101] width 65 height 16
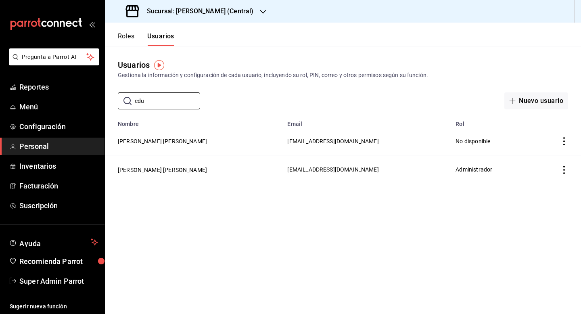
type input "edu"
click at [245, 56] on div "Usuarios Gestiona la información y configuración de cada usuario, incluyendo su…" at bounding box center [343, 77] width 476 height 63
click at [217, 17] on div "Sucursal: [PERSON_NAME] (Central)" at bounding box center [190, 11] width 158 height 23
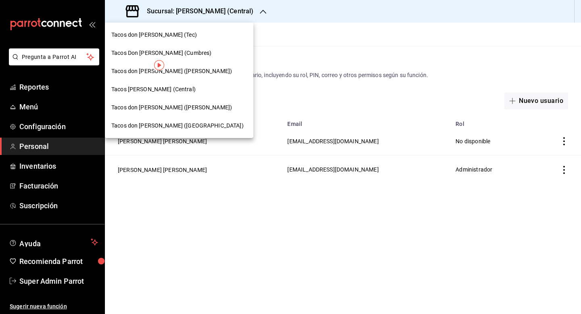
click at [188, 39] on div "Tacos don [PERSON_NAME] (Tec)" at bounding box center [179, 35] width 149 height 18
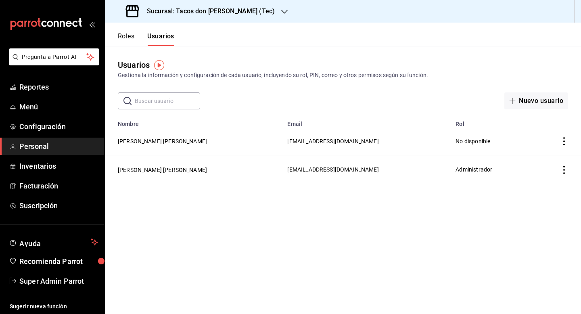
click at [180, 96] on input "text" at bounding box center [167, 101] width 65 height 16
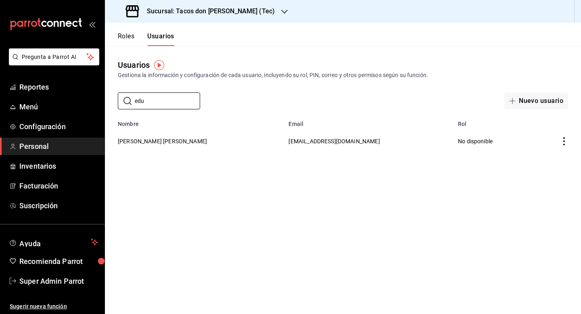
type input "edu"
click at [226, 61] on div "Usuarios Gestiona la información y configuración de cada usuario, incluyendo su…" at bounding box center [343, 69] width 476 height 21
click at [215, 18] on div "Sucursal: Tacos don [PERSON_NAME] (Tec)" at bounding box center [201, 11] width 180 height 23
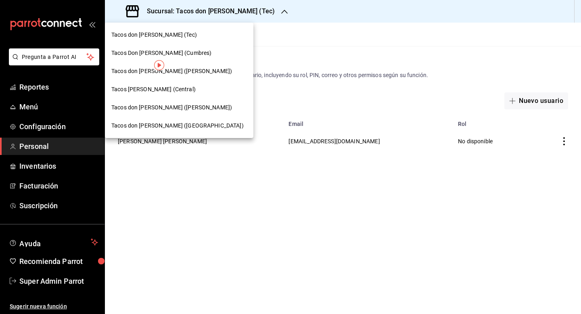
click at [200, 92] on div "Tacos [PERSON_NAME] (Central)" at bounding box center [179, 89] width 136 height 8
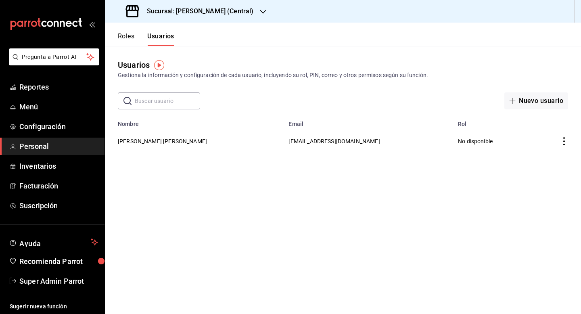
click at [182, 102] on input "text" at bounding box center [167, 101] width 65 height 16
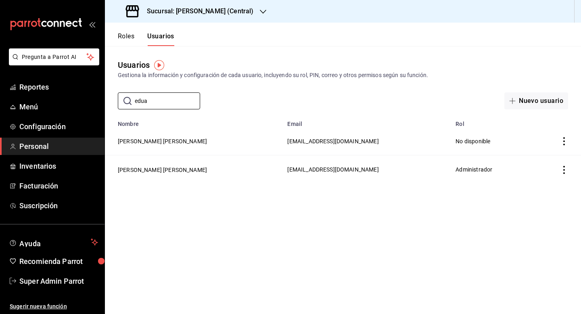
type input "edua"
click at [247, 57] on div "Usuarios Gestiona la información y configuración de cada usuario, incluyendo su…" at bounding box center [343, 77] width 476 height 63
click at [287, 170] on span "[EMAIL_ADDRESS][DOMAIN_NAME]" at bounding box center [332, 169] width 91 height 6
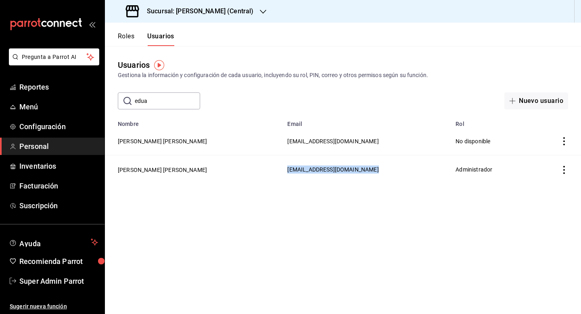
copy span "[EMAIL_ADDRESS][DOMAIN_NAME]"
click at [287, 166] on span "[EMAIL_ADDRESS][DOMAIN_NAME]" at bounding box center [332, 169] width 91 height 6
click at [161, 17] on div "Sucursal: [PERSON_NAME] (Central)" at bounding box center [190, 11] width 158 height 23
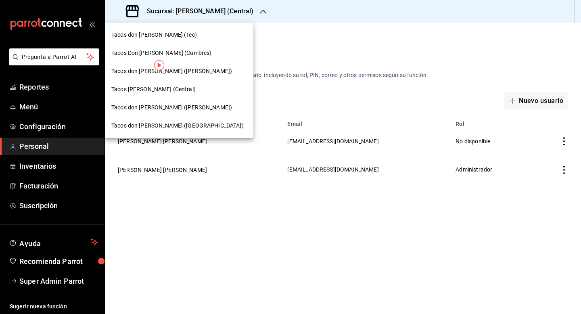
click at [149, 53] on span "Tacos Don [PERSON_NAME] (Cumbres)" at bounding box center [161, 53] width 100 height 8
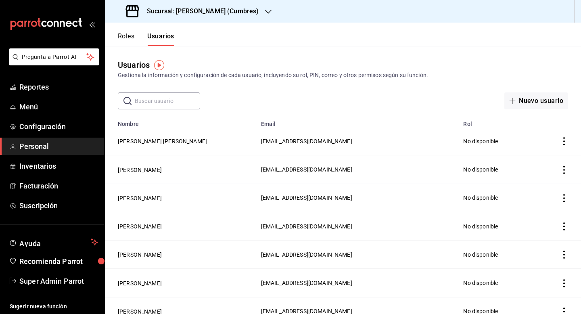
click at [159, 99] on input "text" at bounding box center [167, 101] width 65 height 16
paste input "[EMAIL_ADDRESS][DOMAIN_NAME]"
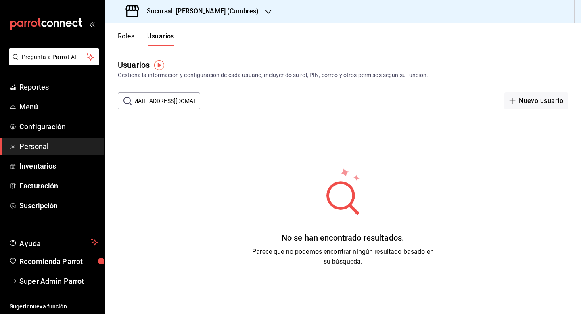
click at [159, 99] on input "[EMAIL_ADDRESS][DOMAIN_NAME]" at bounding box center [167, 101] width 65 height 16
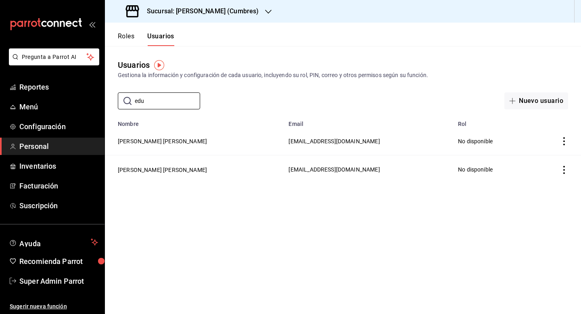
type input "edu"
click at [228, 49] on div "Usuarios Gestiona la información y configuración de cada usuario, incluyendo su…" at bounding box center [343, 77] width 476 height 63
